Goal: Information Seeking & Learning: Check status

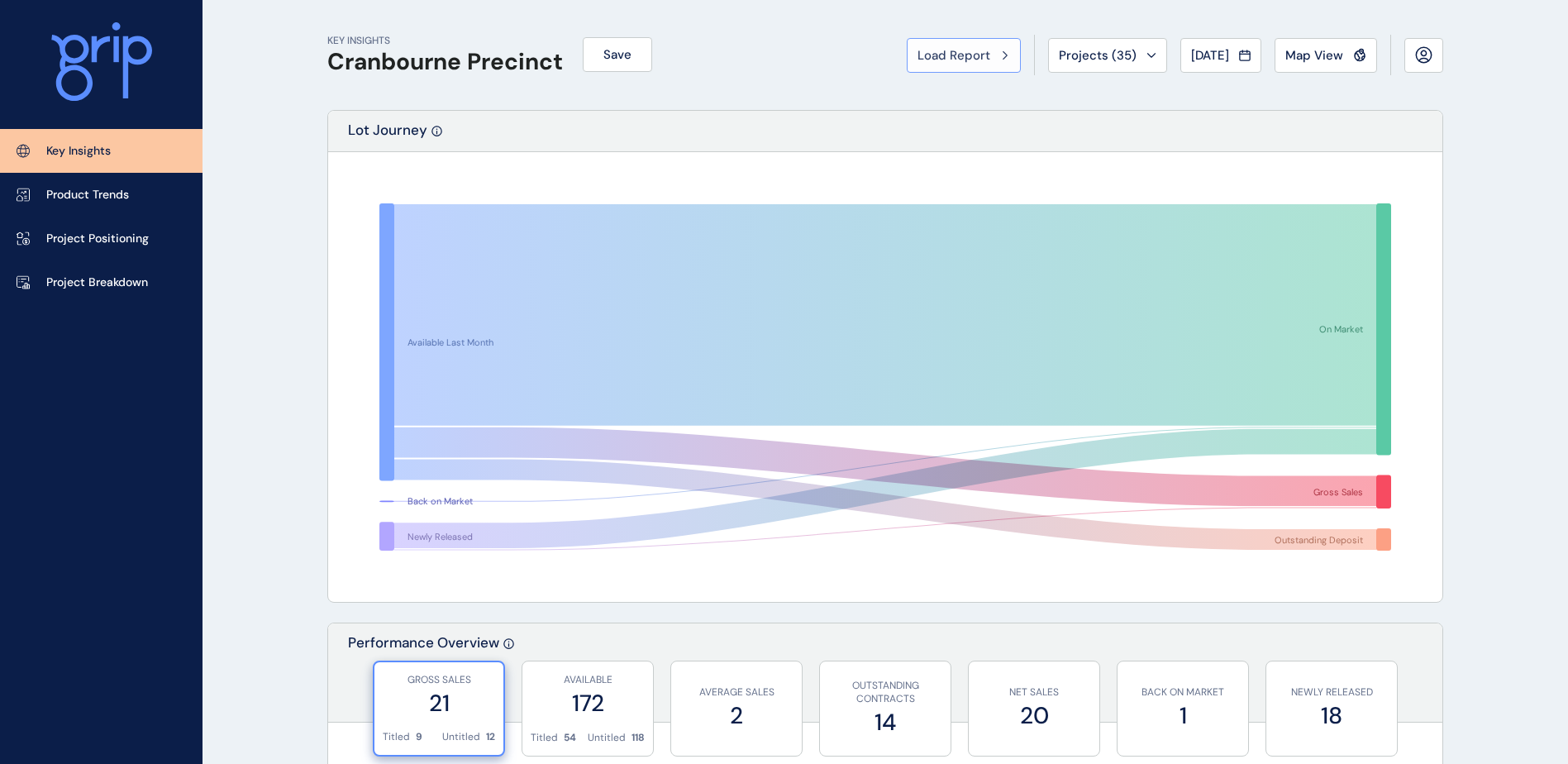
click at [978, 64] on button "Load Report" at bounding box center [963, 56] width 114 height 35
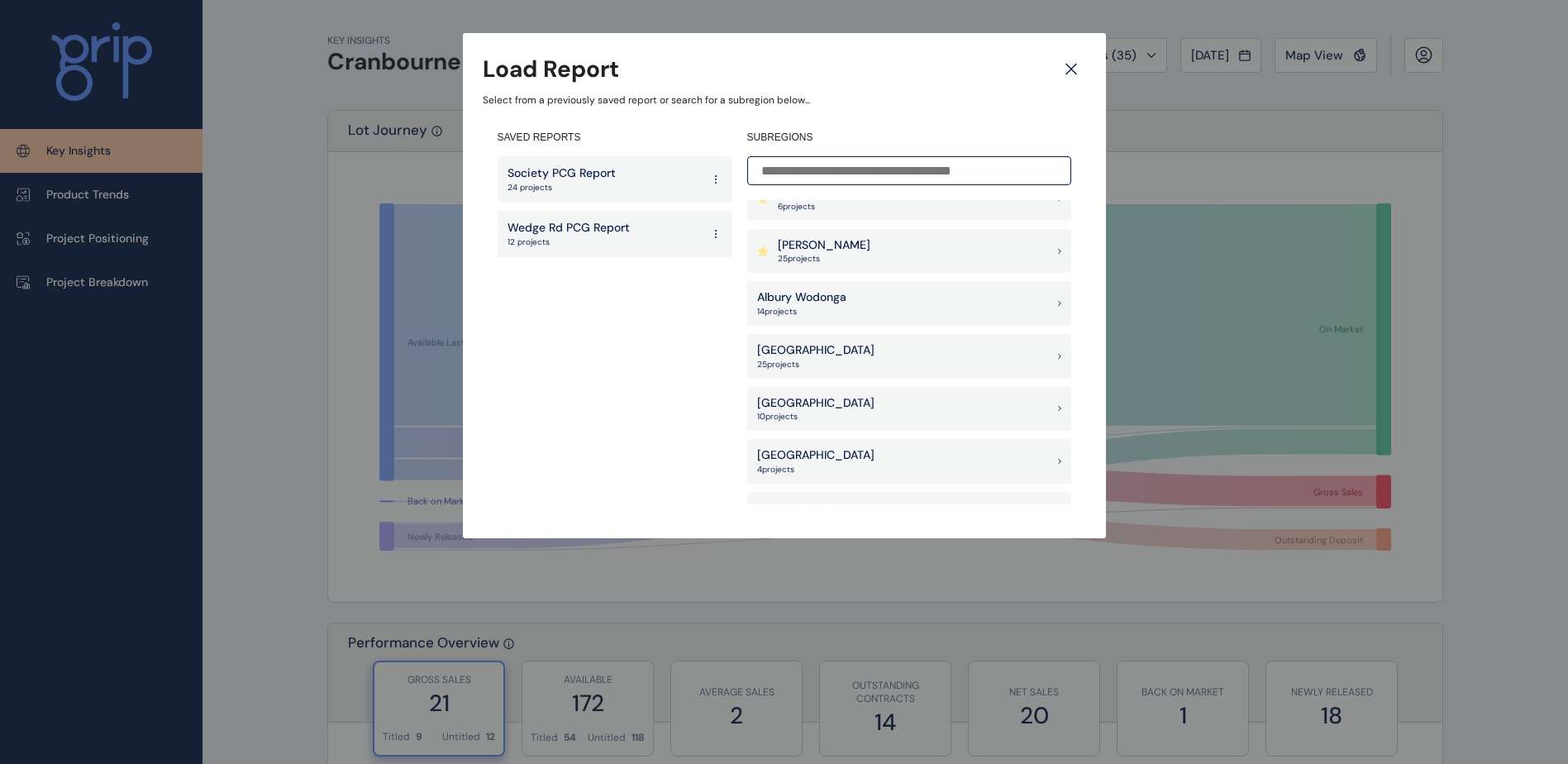
scroll to position [1571, 0]
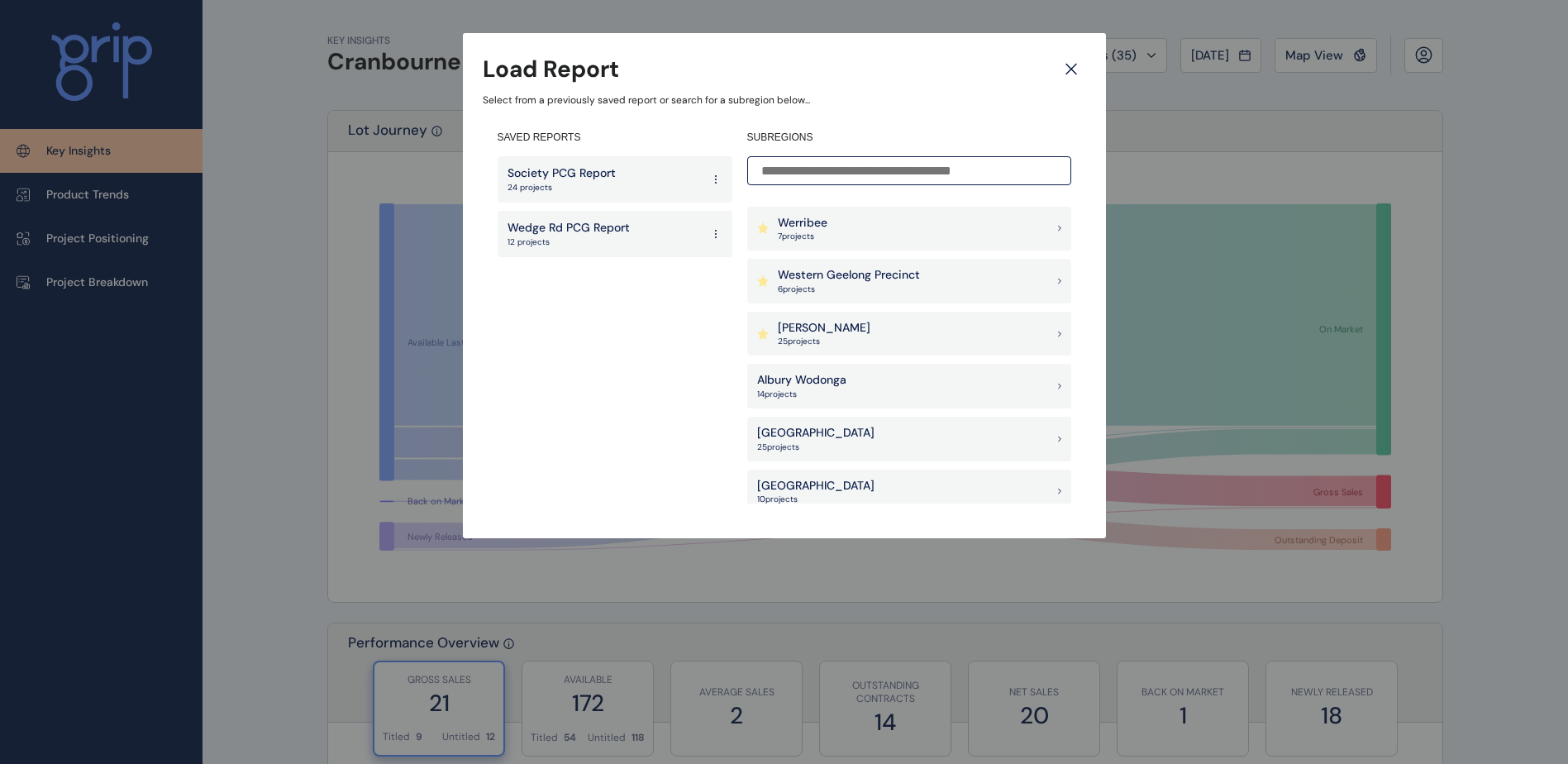
click at [837, 336] on div "[PERSON_NAME] 25 project s" at bounding box center [910, 333] width 324 height 45
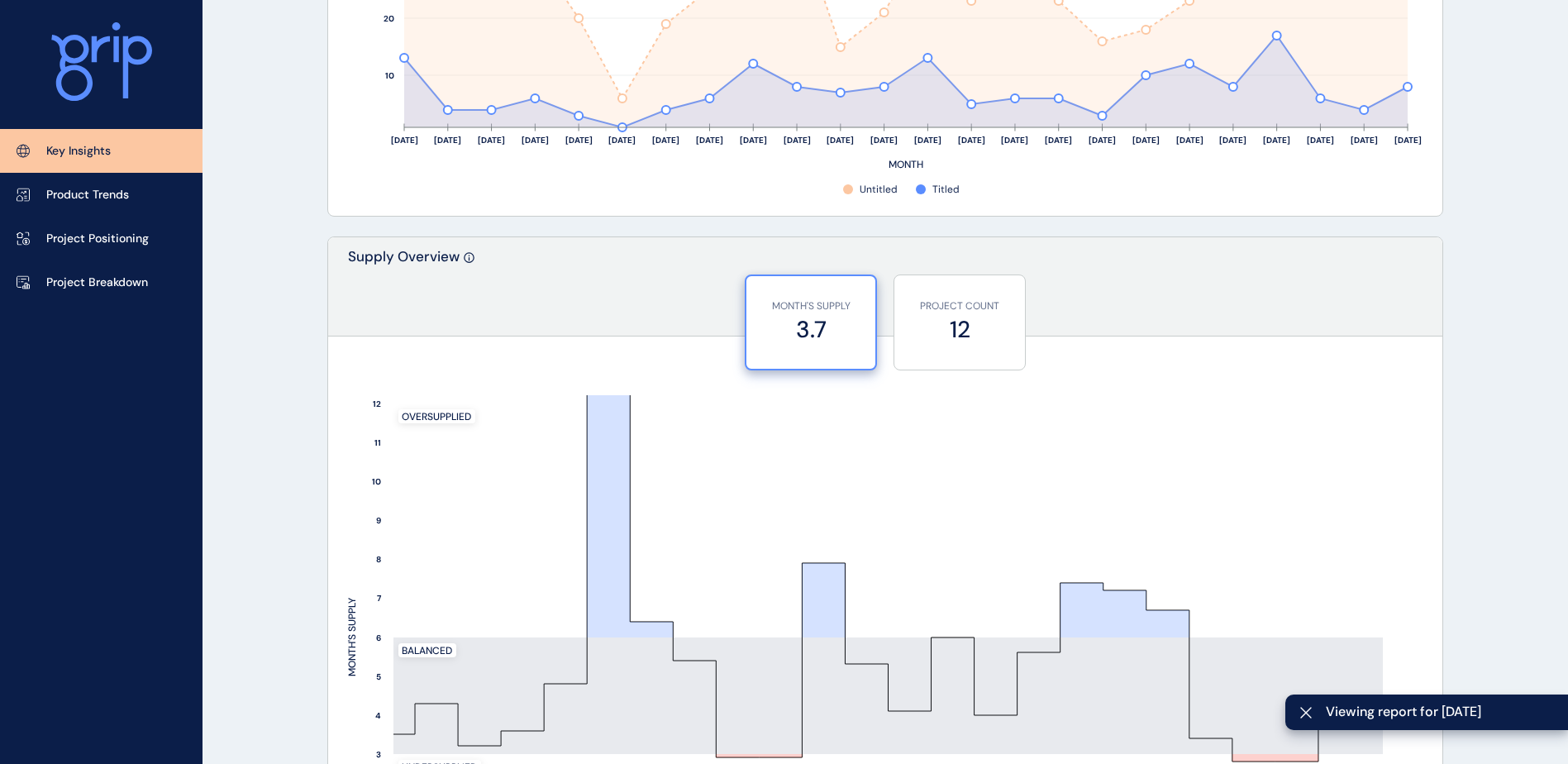
scroll to position [1239, 0]
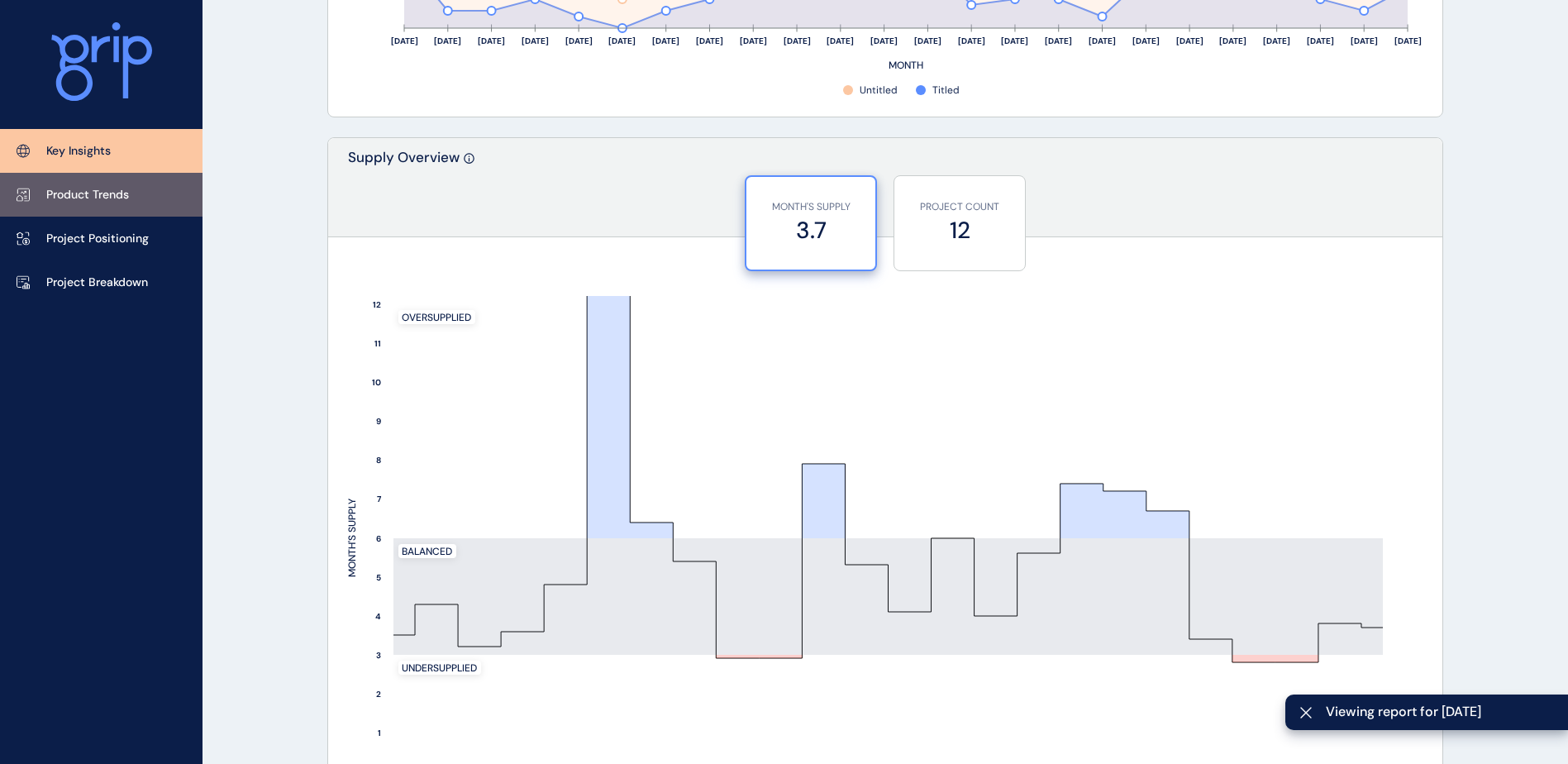
click at [121, 192] on p "Product Trends" at bounding box center [87, 195] width 83 height 16
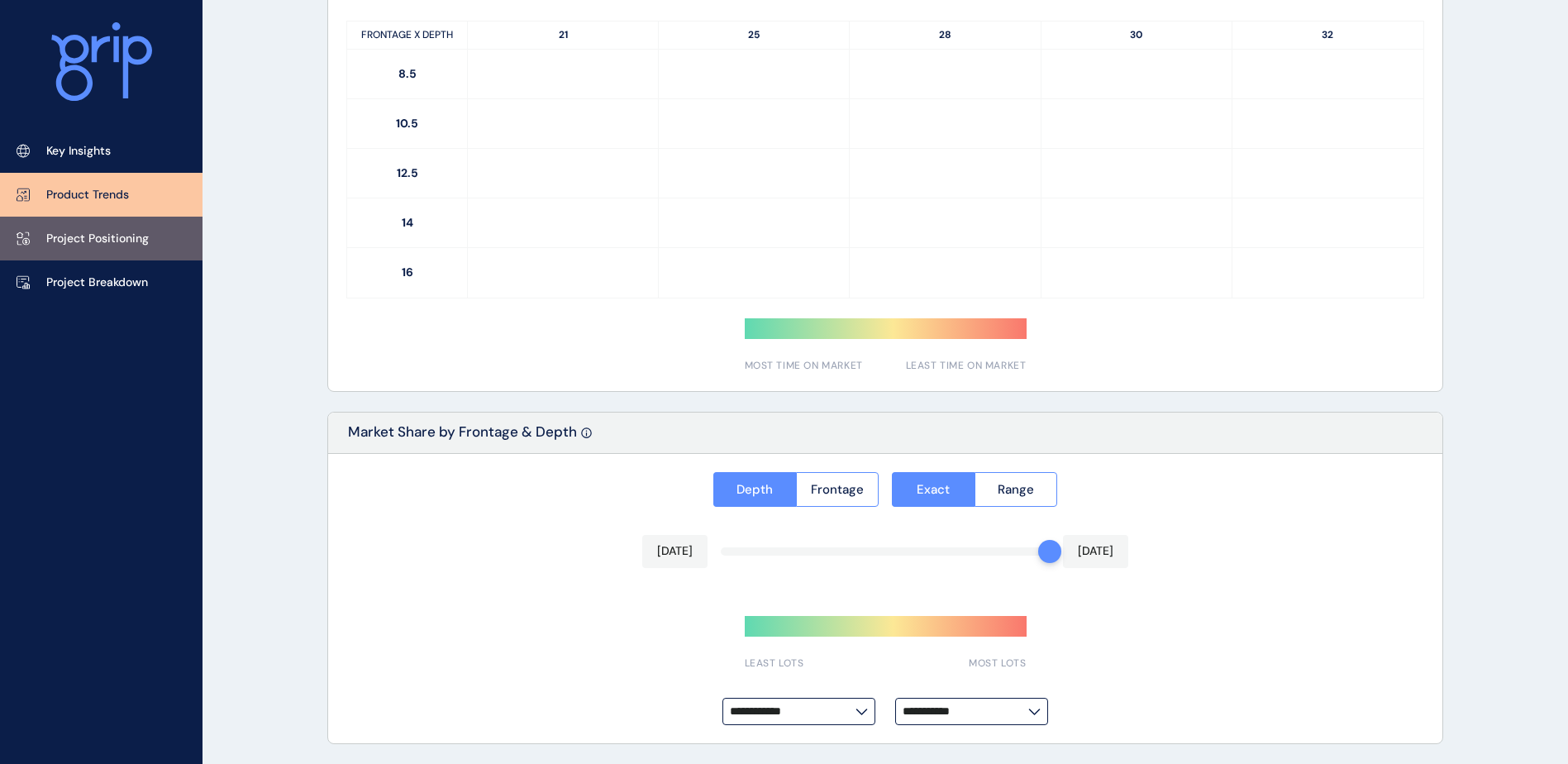
type input "**********"
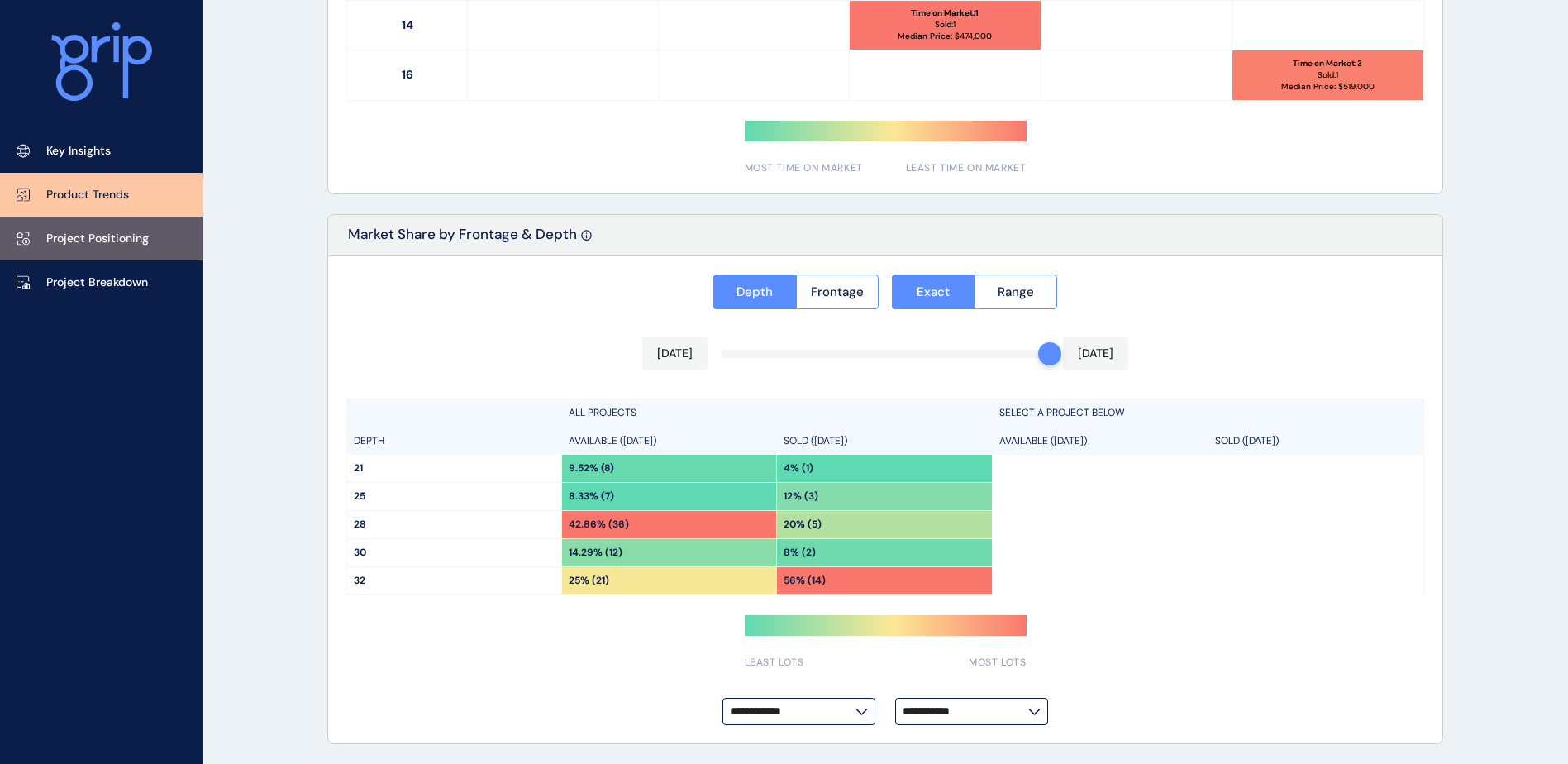
click at [136, 248] on link "Project Positioning" at bounding box center [101, 239] width 202 height 44
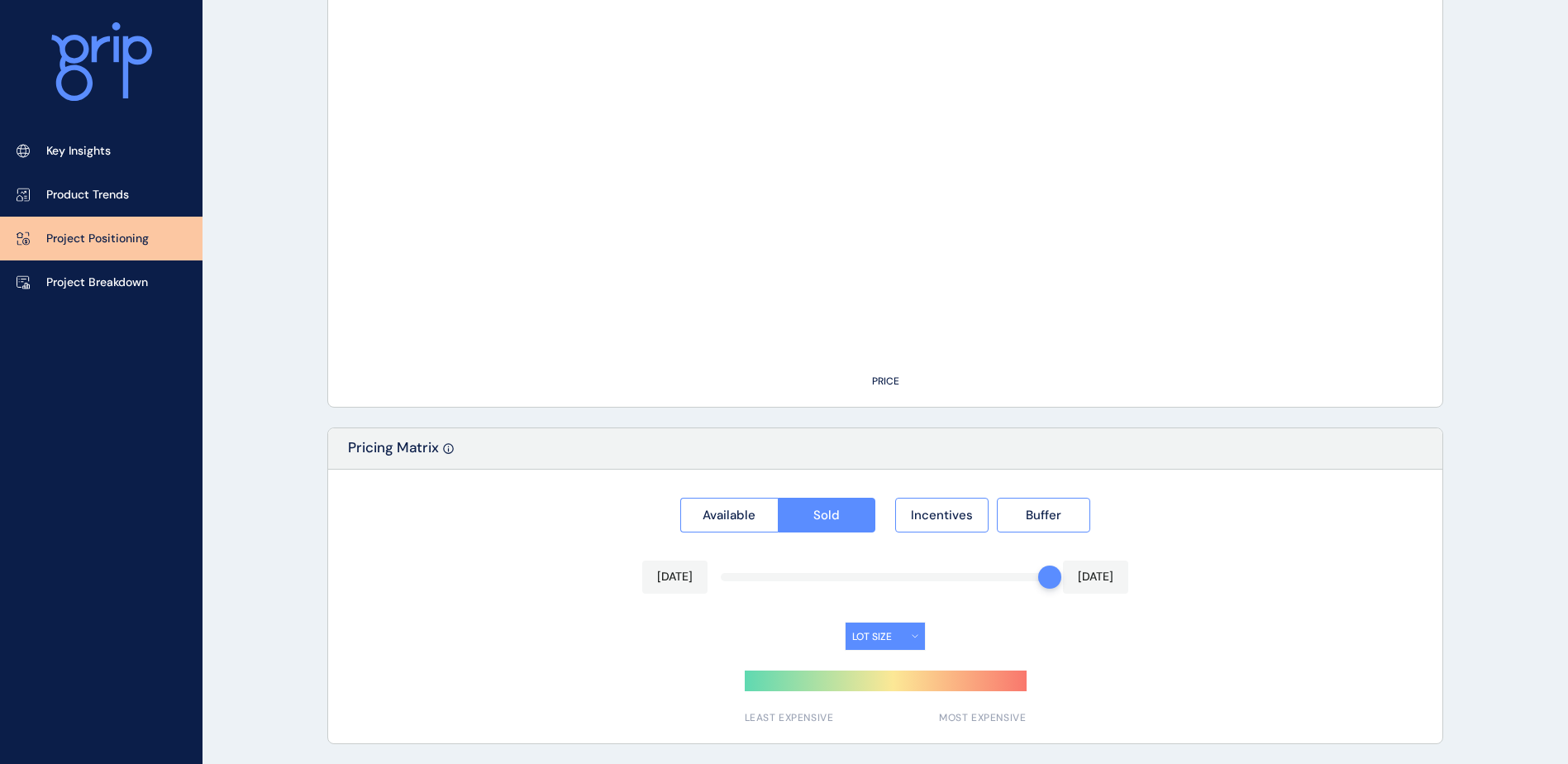
type input "******"
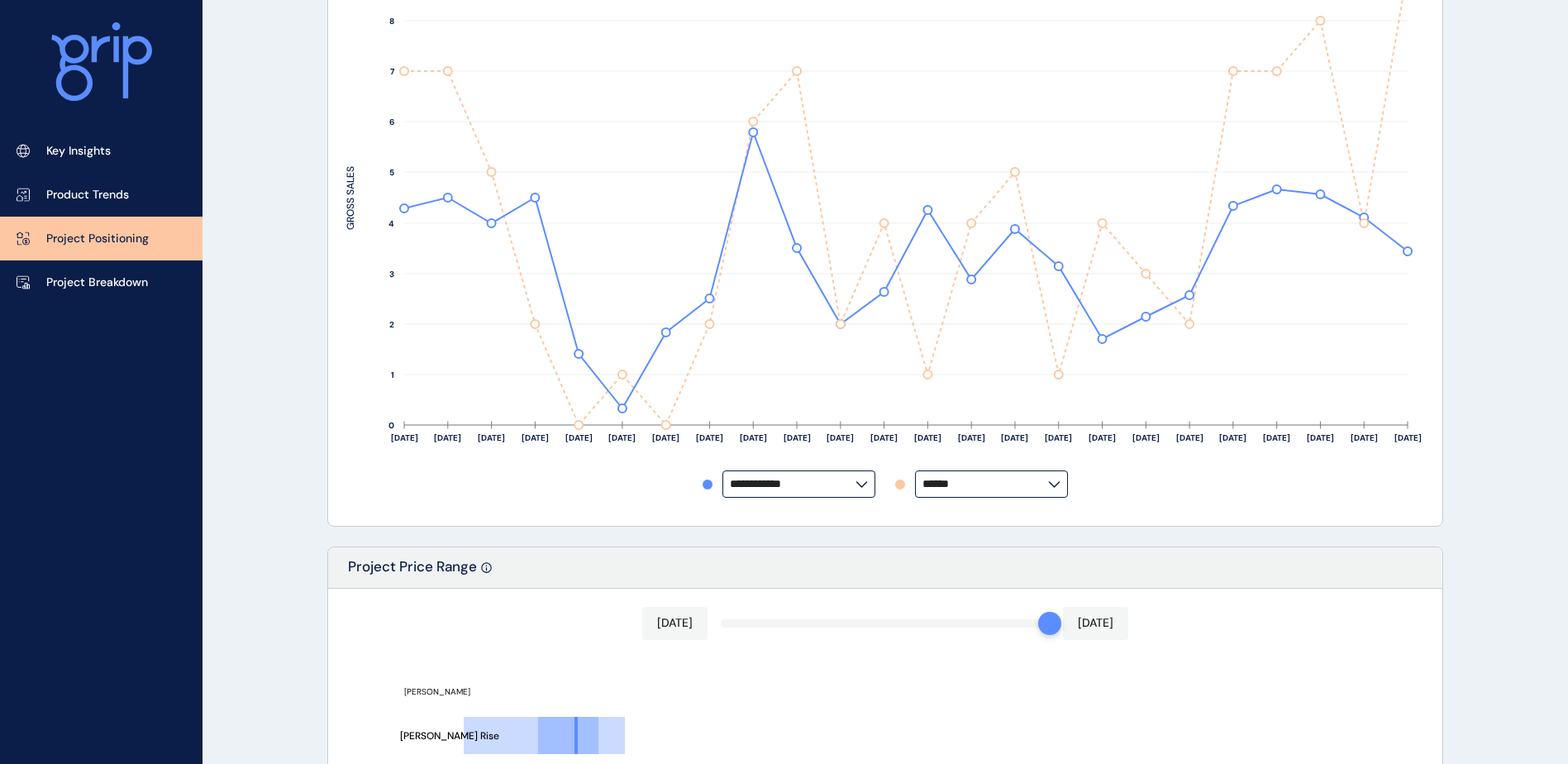
scroll to position [368, 0]
click at [95, 282] on p "Project Breakdown" at bounding box center [97, 282] width 102 height 16
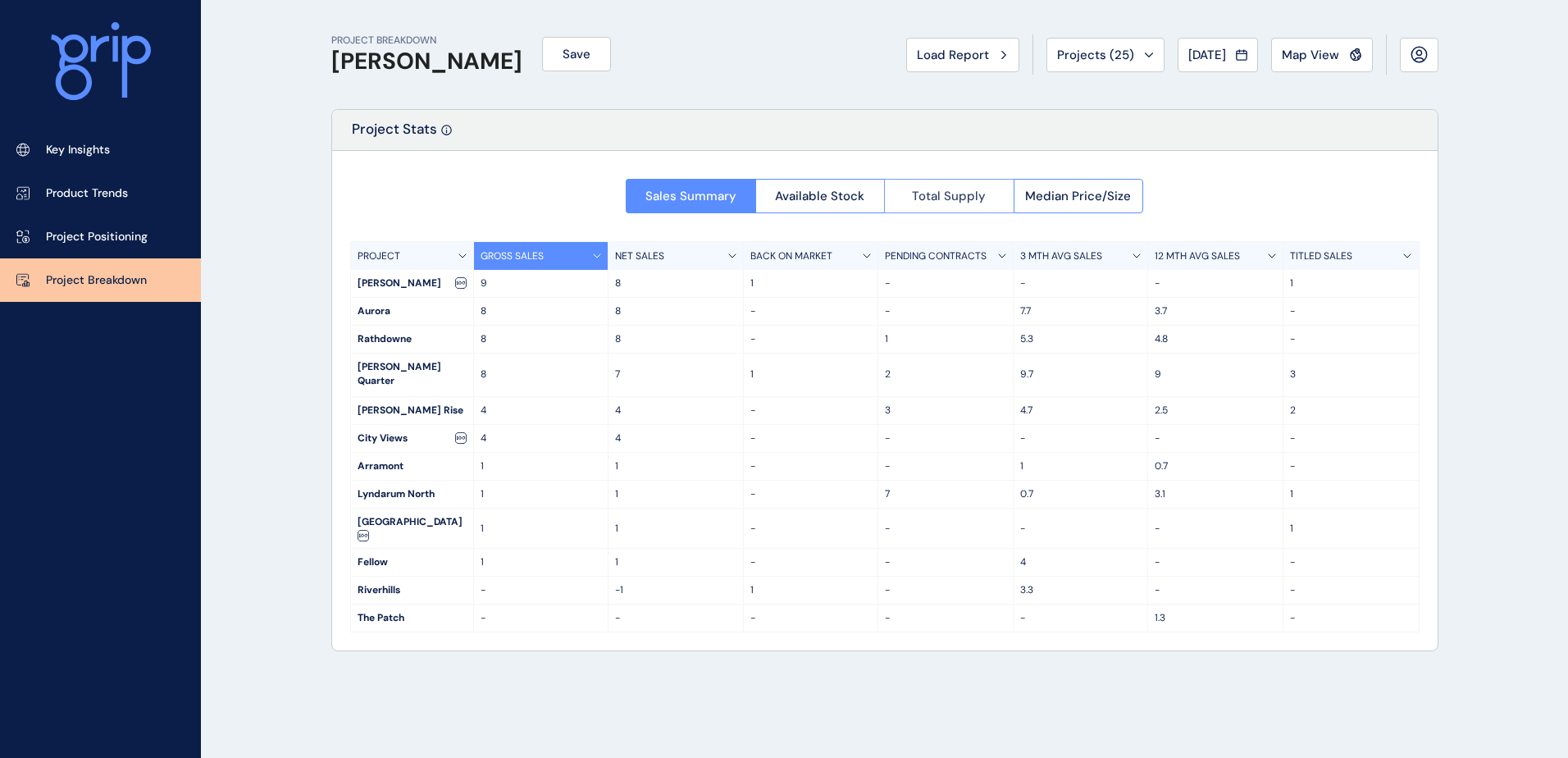
click at [972, 200] on span "Total Supply" at bounding box center [949, 196] width 74 height 16
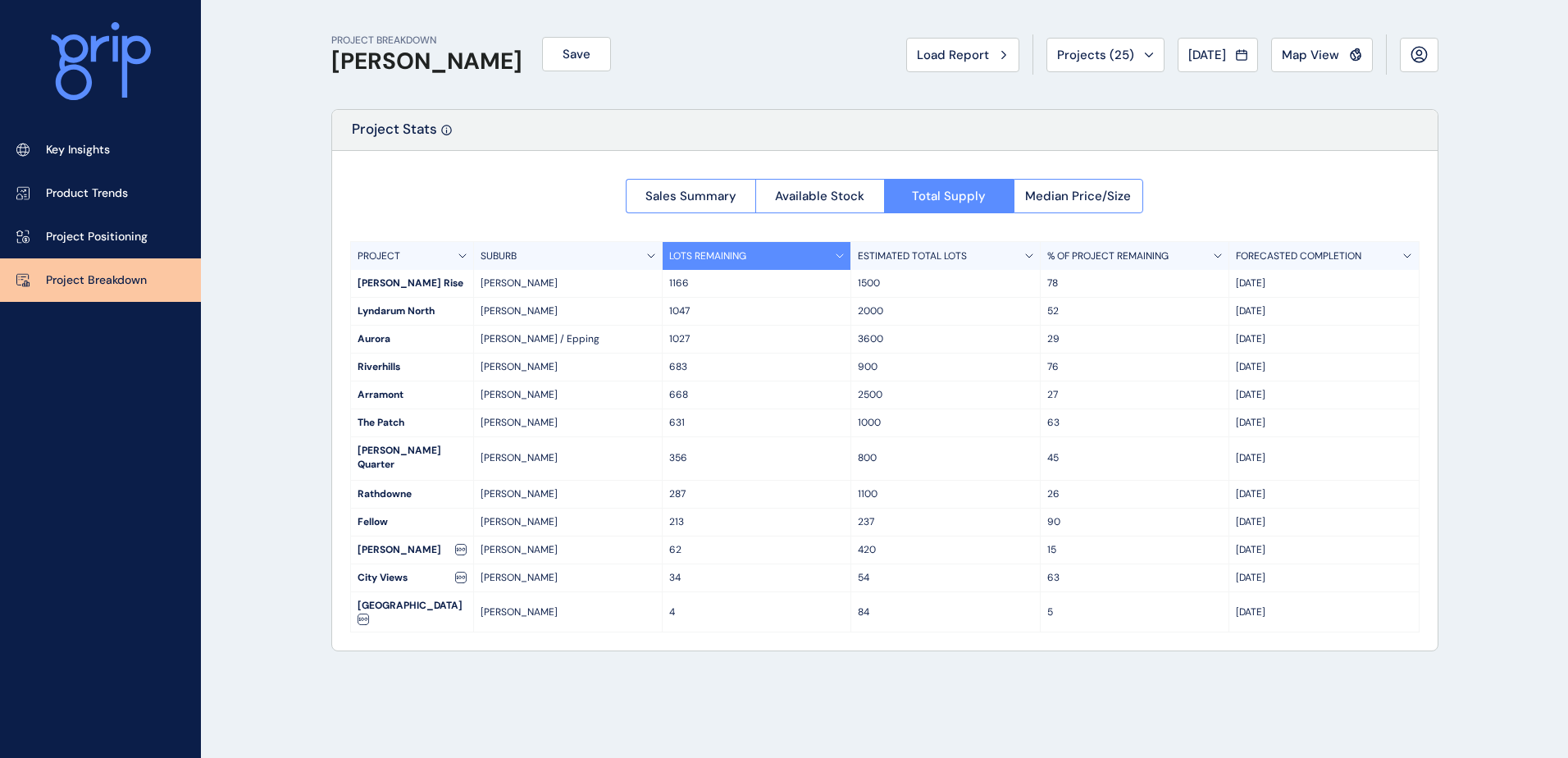
click at [399, 448] on div "[PERSON_NAME] Quarter" at bounding box center [411, 458] width 122 height 42
click at [1215, 61] on span "[DATE]" at bounding box center [1207, 55] width 38 height 16
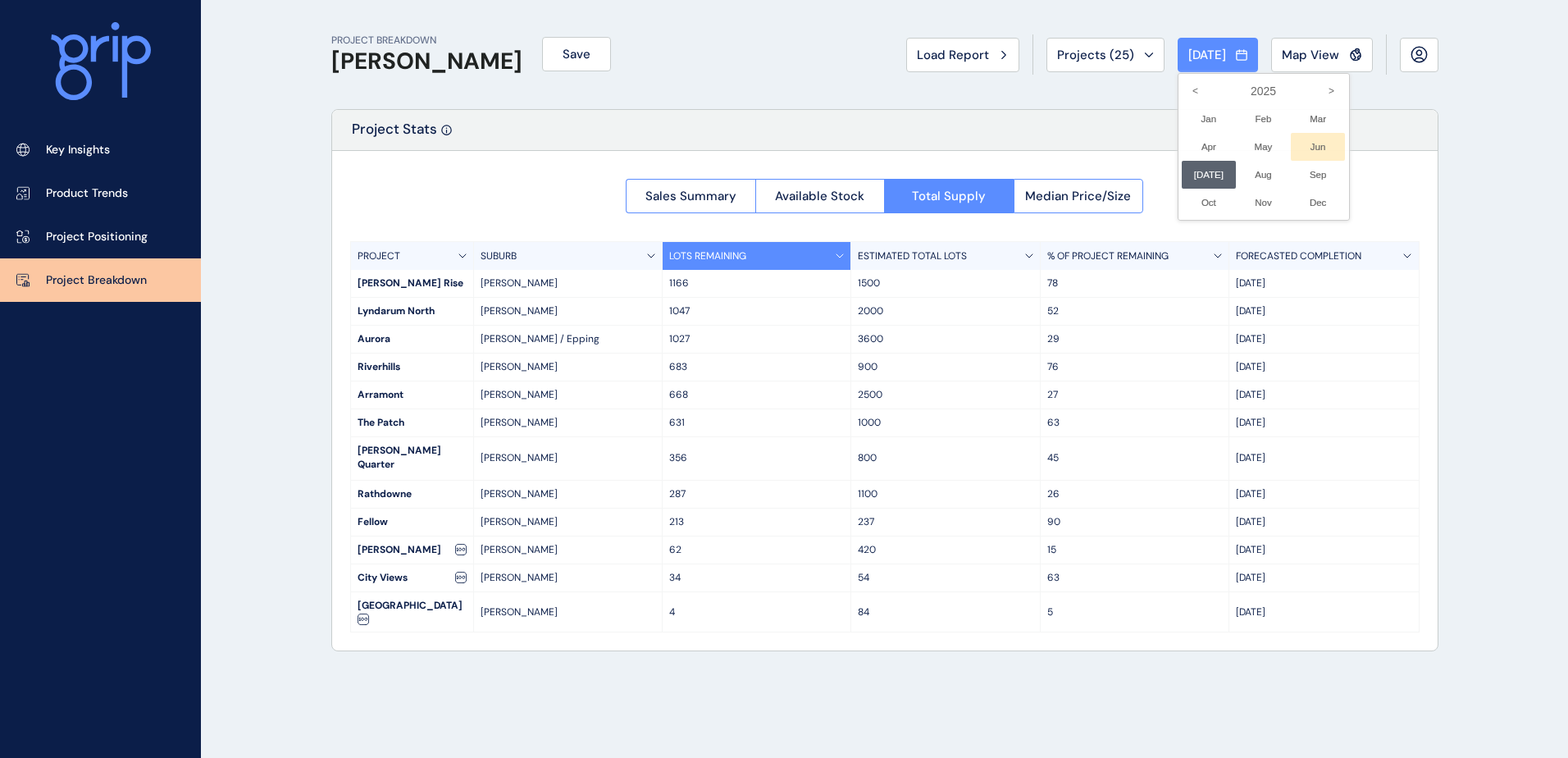
click at [1315, 148] on li "Jun No report is available for this period. New months are usually published 5 …" at bounding box center [1319, 146] width 55 height 28
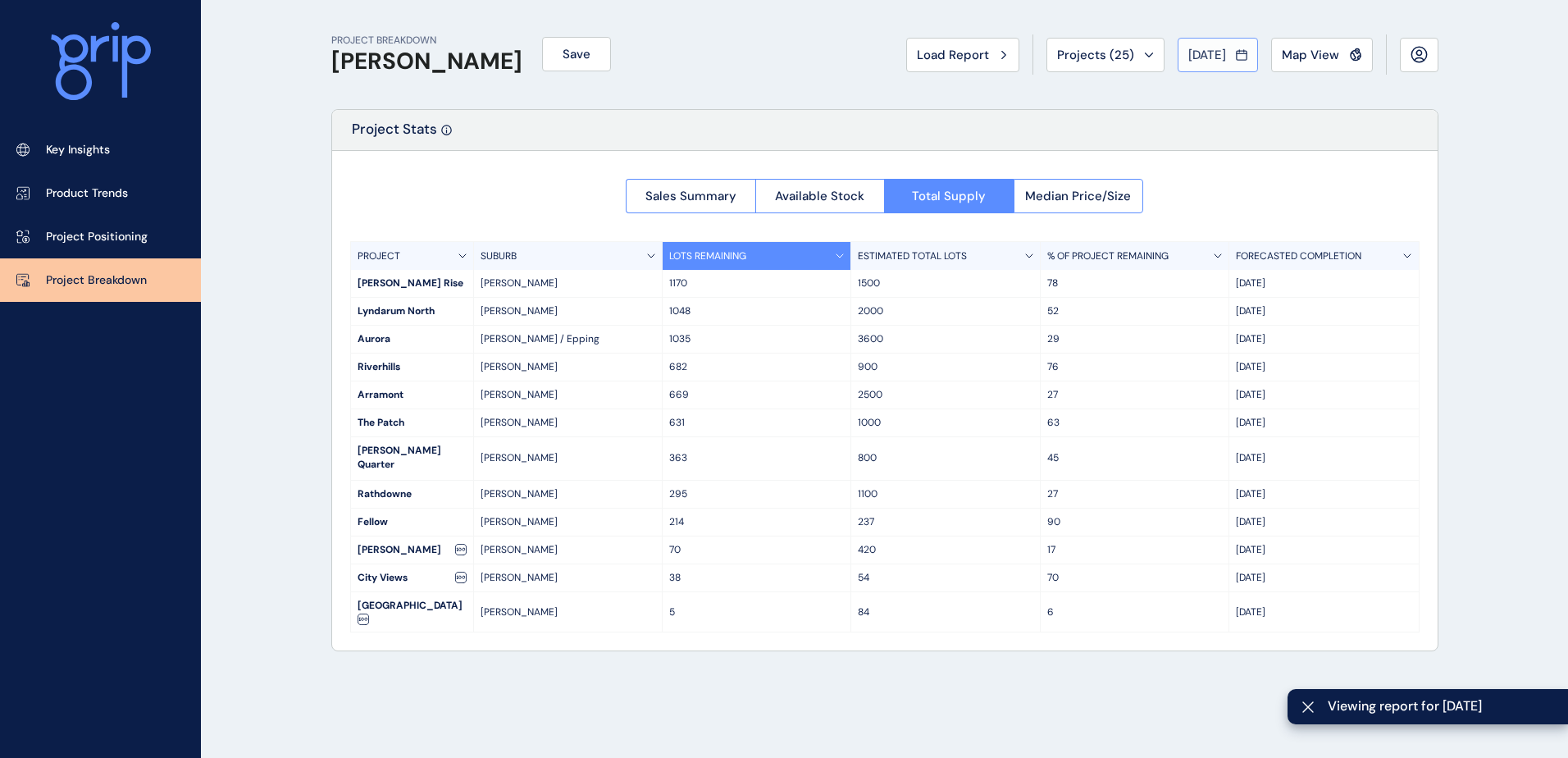
click at [1234, 51] on div "[DATE]" at bounding box center [1217, 55] width 59 height 16
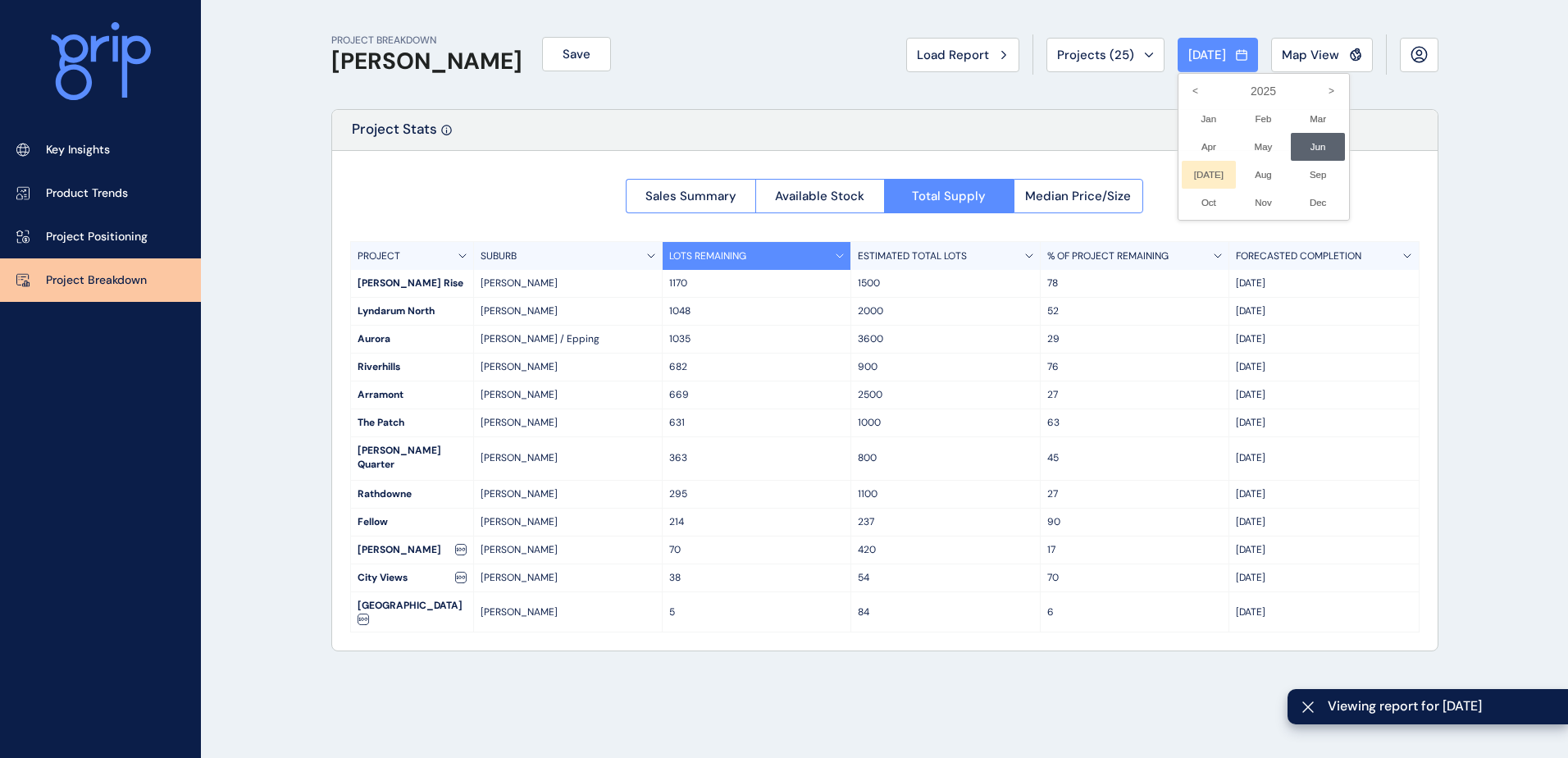
click at [1194, 164] on li "[DATE] No report is available for this period. New months are usually published…" at bounding box center [1209, 174] width 55 height 28
